Goal: Transaction & Acquisition: Purchase product/service

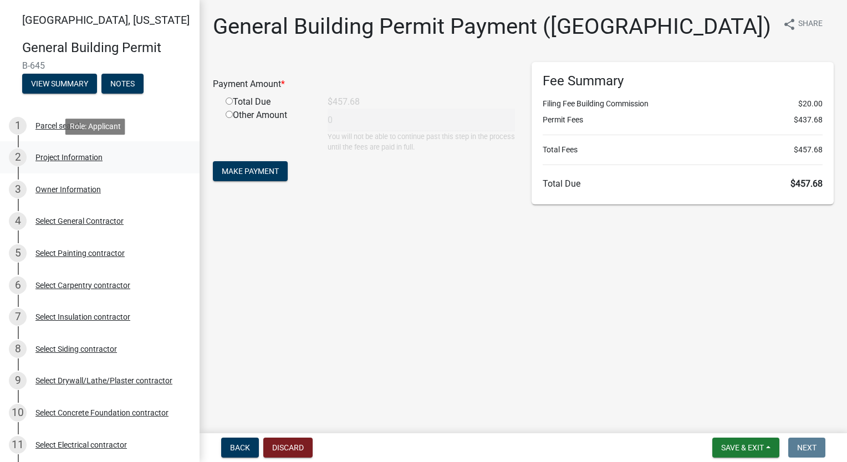
click at [60, 157] on div "Project Information" at bounding box center [68, 158] width 67 height 8
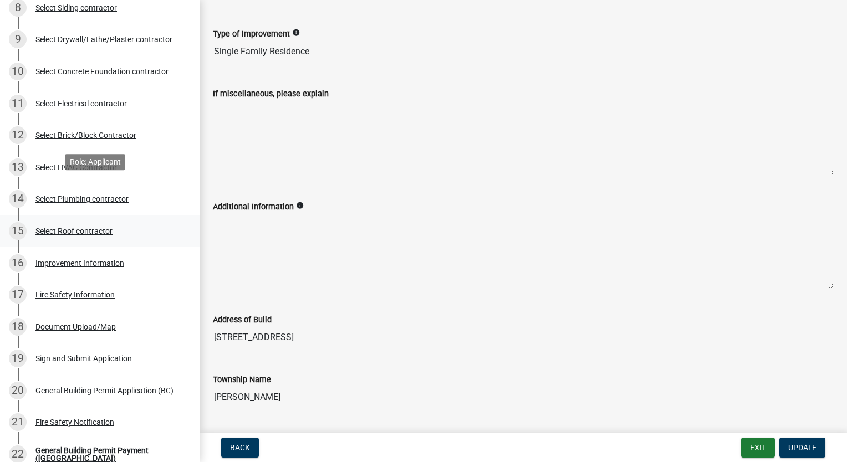
scroll to position [443, 0]
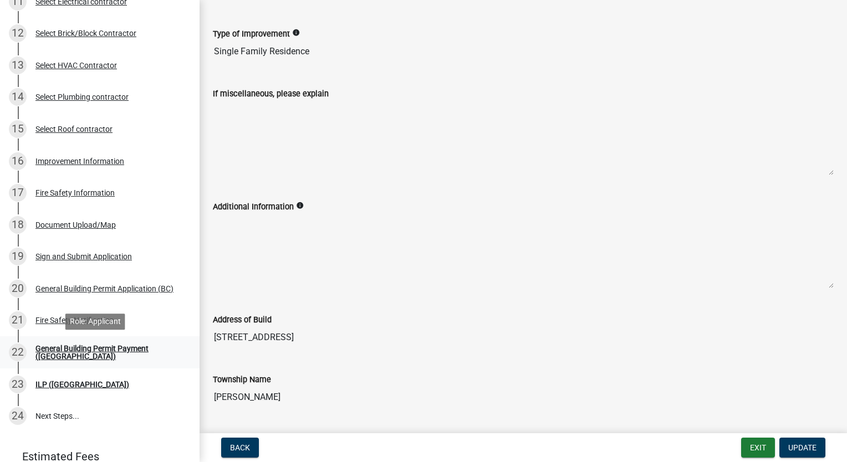
click at [101, 355] on div "General Building Permit Payment ([GEOGRAPHIC_DATA])" at bounding box center [108, 353] width 146 height 16
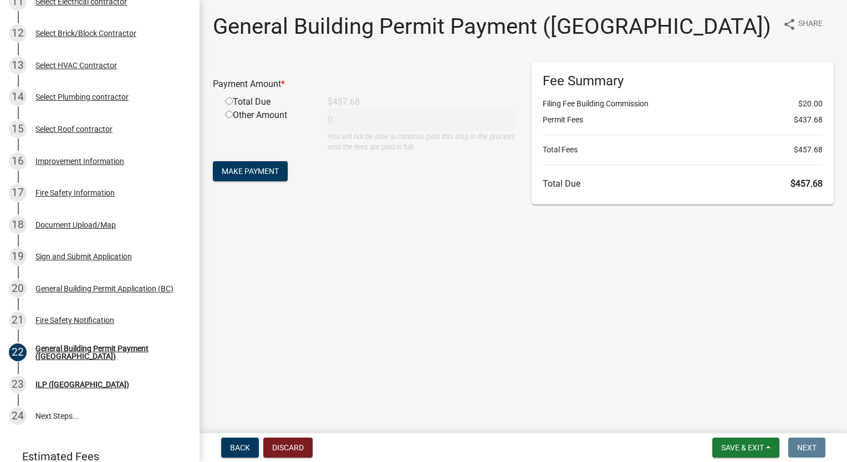
click at [231, 100] on input "radio" at bounding box center [229, 101] width 7 height 7
radio input "true"
type input "457.68"
click at [277, 165] on button "Make Payment" at bounding box center [250, 171] width 75 height 20
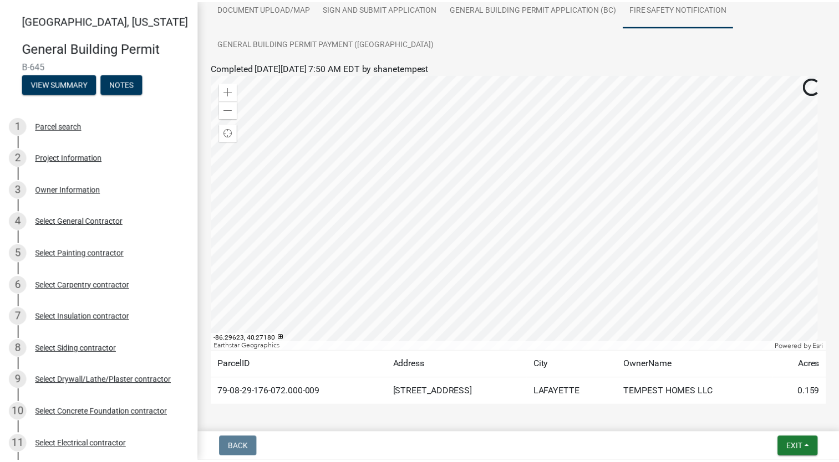
scroll to position [275, 0]
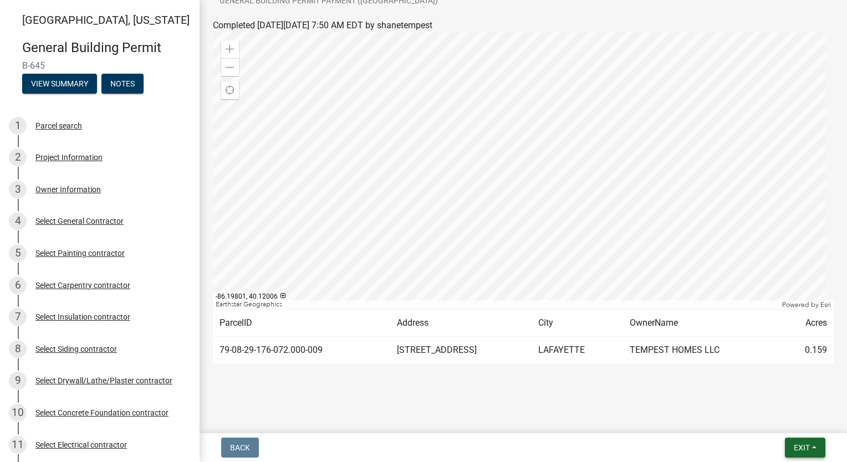
click at [805, 449] on span "Exit" at bounding box center [802, 447] width 16 height 9
click at [792, 416] on button "Save & Exit" at bounding box center [781, 419] width 89 height 27
